Goal: Check status: Check status

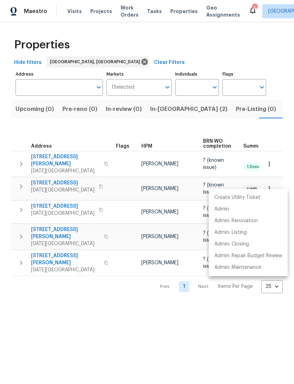
scroll to position [0, 11]
click at [54, 175] on div at bounding box center [147, 192] width 294 height 384
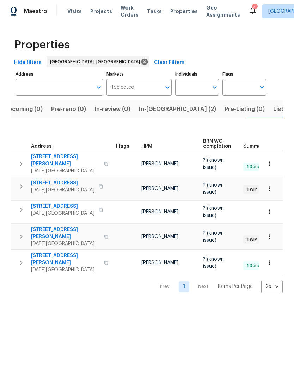
click at [40, 179] on span "[STREET_ADDRESS]" at bounding box center [63, 182] width 64 height 7
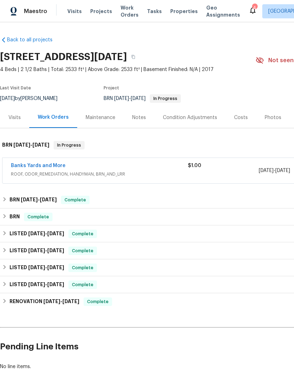
click at [43, 165] on link "Banks Yards and More" at bounding box center [38, 165] width 55 height 5
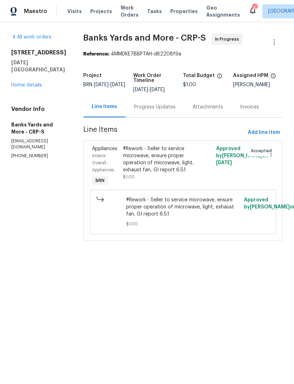
click at [168, 110] on div "Progress Updates" at bounding box center [155, 106] width 42 height 7
